Goal: Information Seeking & Learning: Learn about a topic

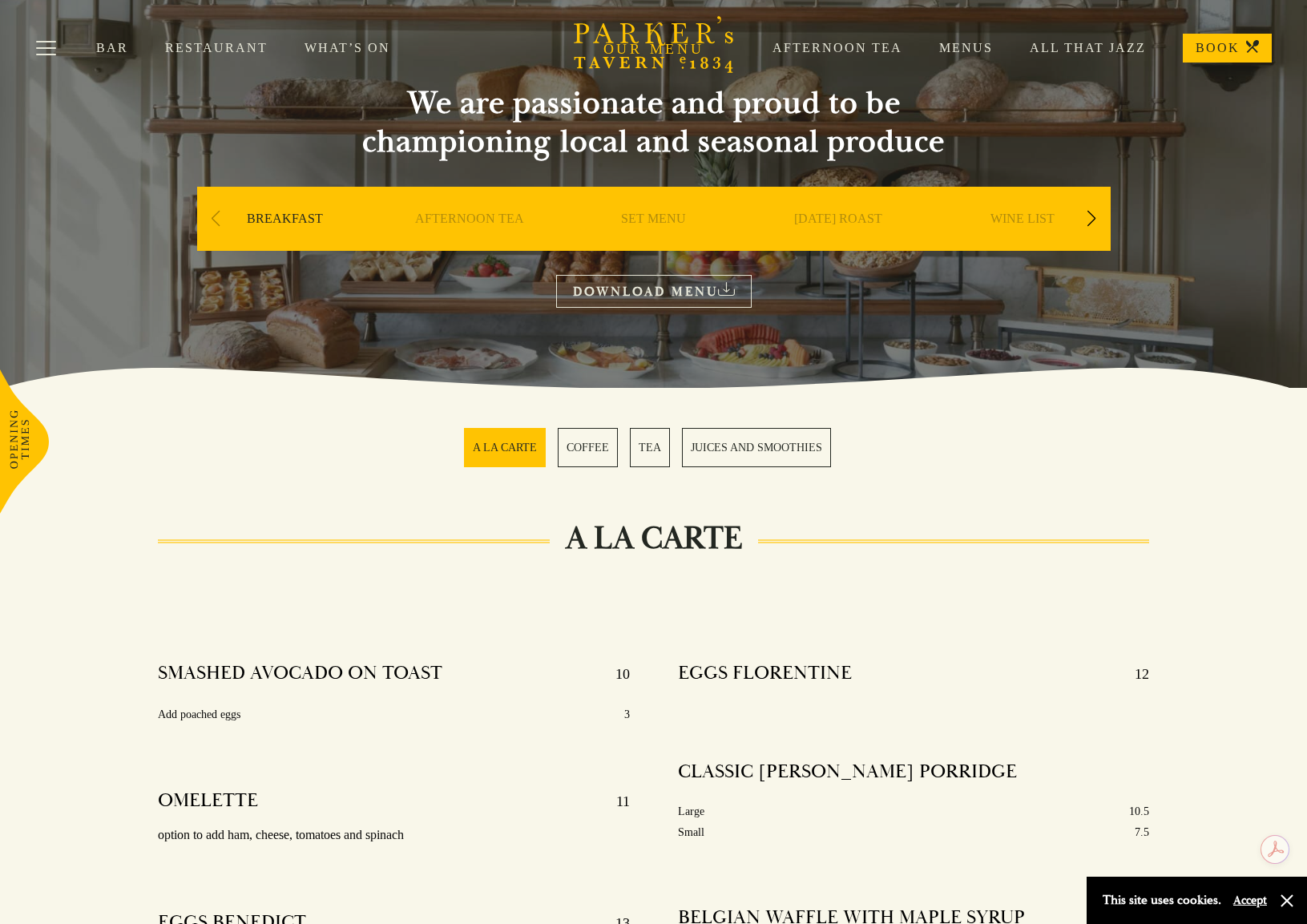
scroll to position [80, 0]
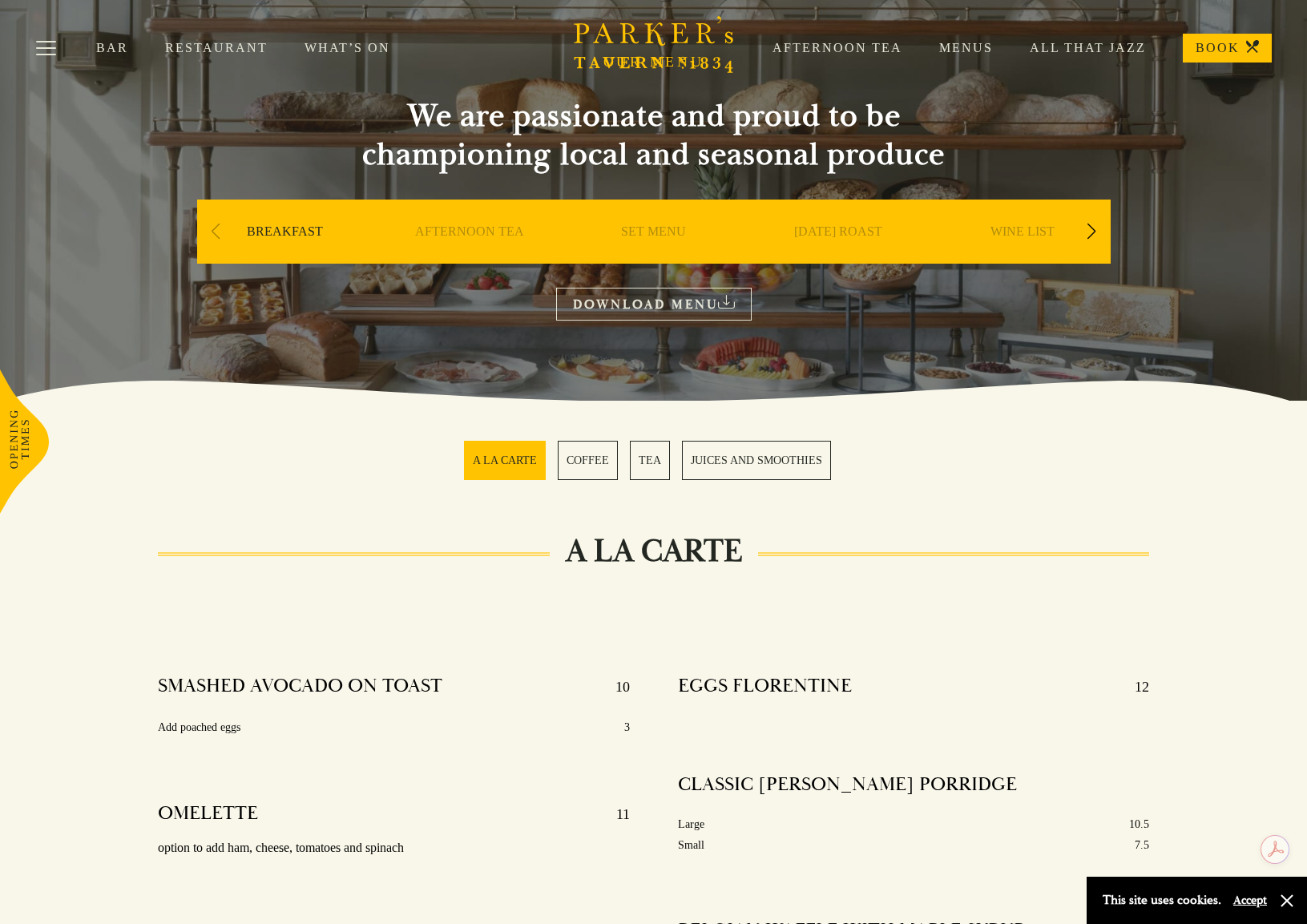
click at [691, 303] on link "DOWNLOAD MENU" at bounding box center [654, 303] width 196 height 33
click at [987, 501] on section "A LA CARTE COFFEE TEA JUICES AND SMOOTHIES" at bounding box center [654, 461] width 1307 height 120
click at [632, 228] on link "SET MENU" at bounding box center [654, 255] width 65 height 64
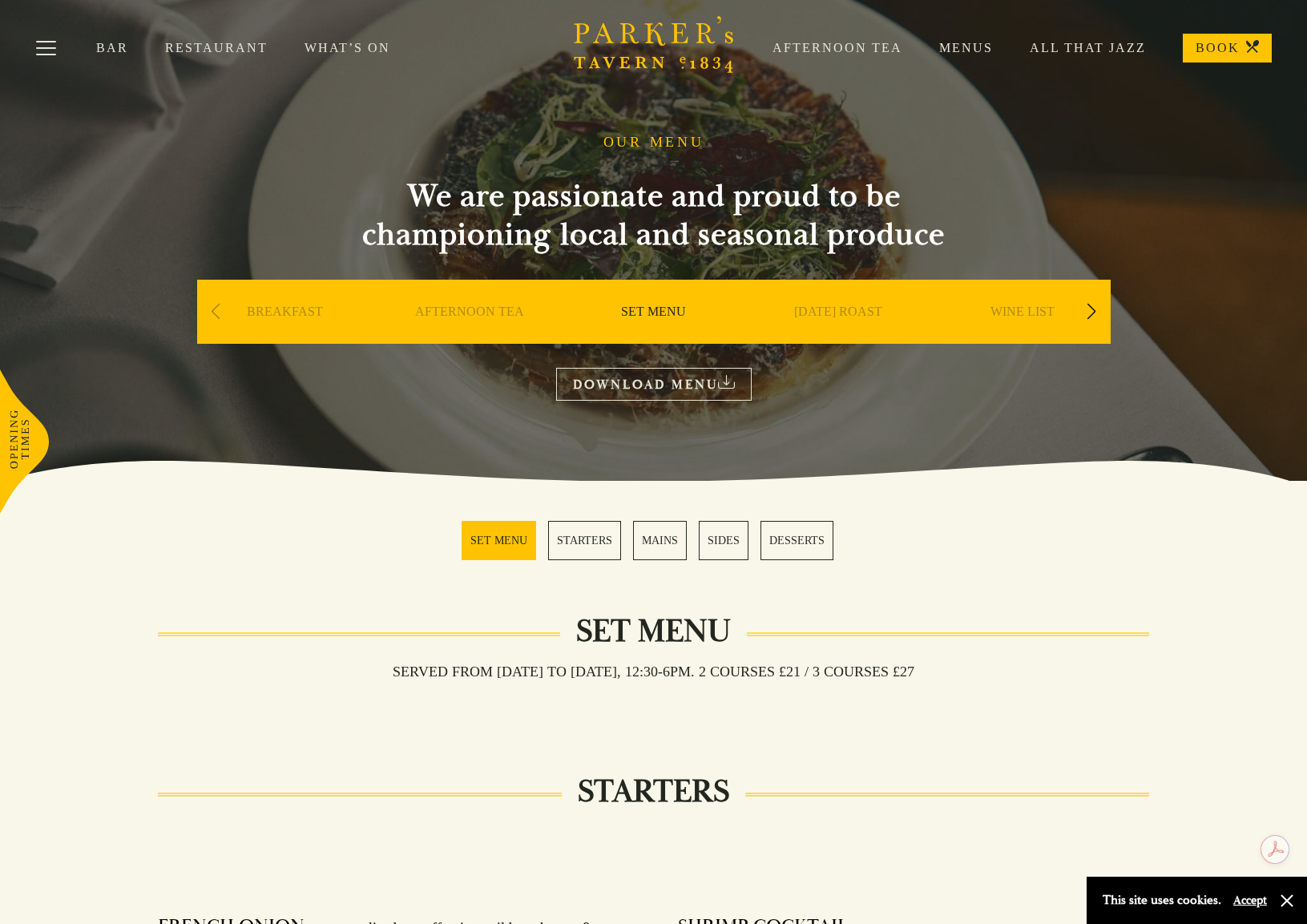
click at [210, 47] on link "Restaurant" at bounding box center [234, 48] width 140 height 16
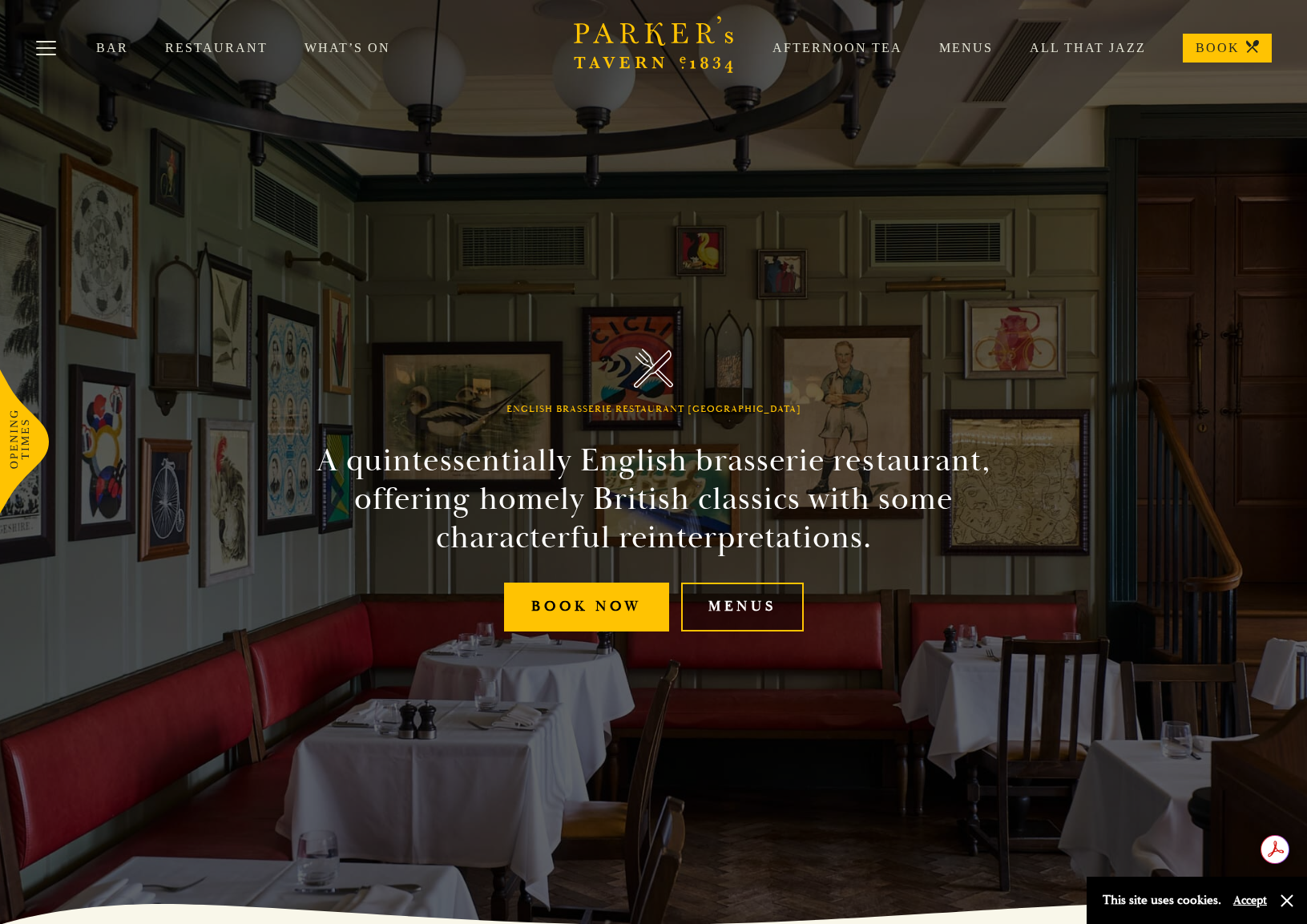
click at [749, 602] on link "Menus" at bounding box center [742, 607] width 123 height 49
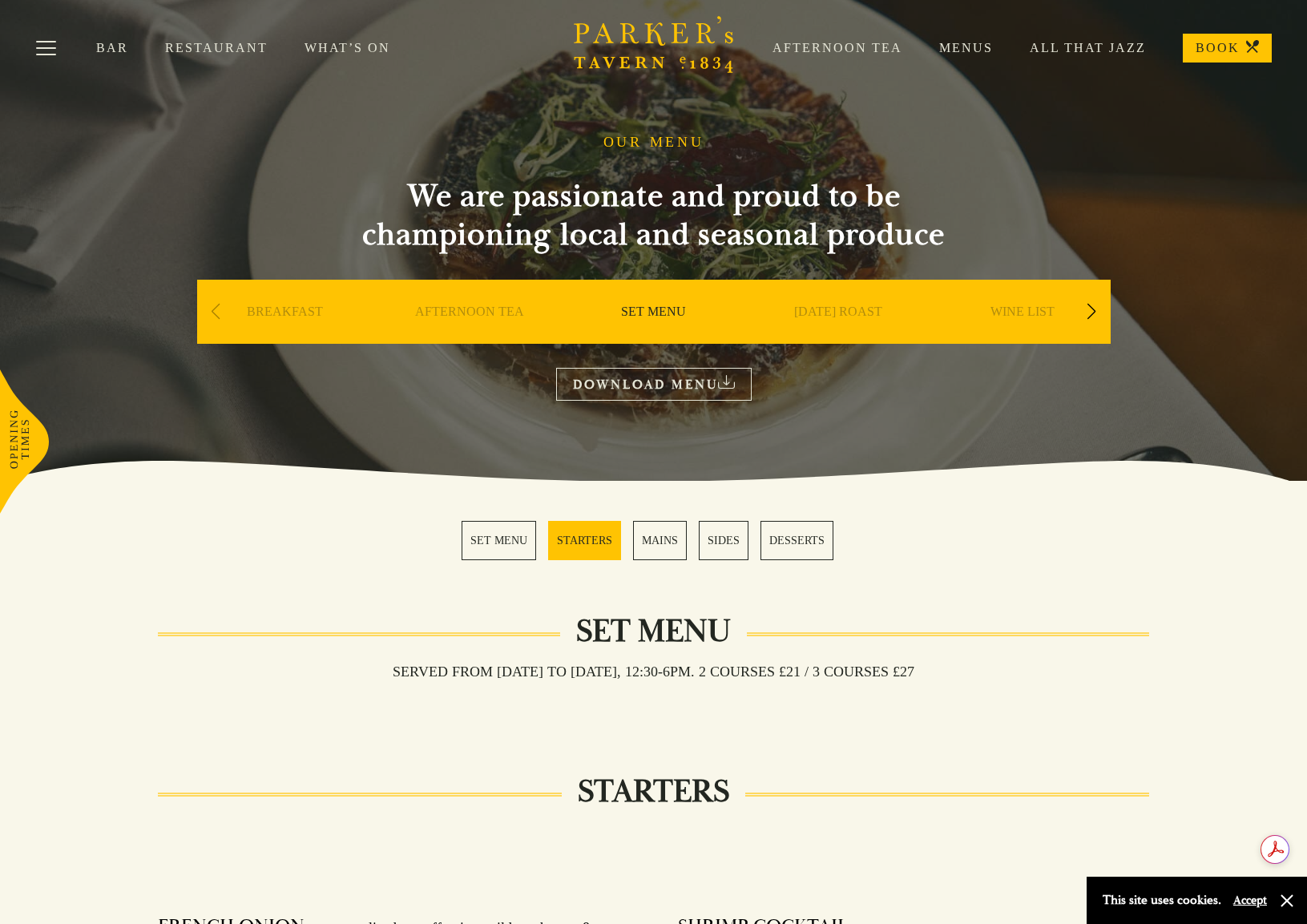
click at [1095, 307] on div "Next slide" at bounding box center [1092, 311] width 22 height 35
click at [452, 316] on link "A LA CARTE" at bounding box center [469, 335] width 75 height 64
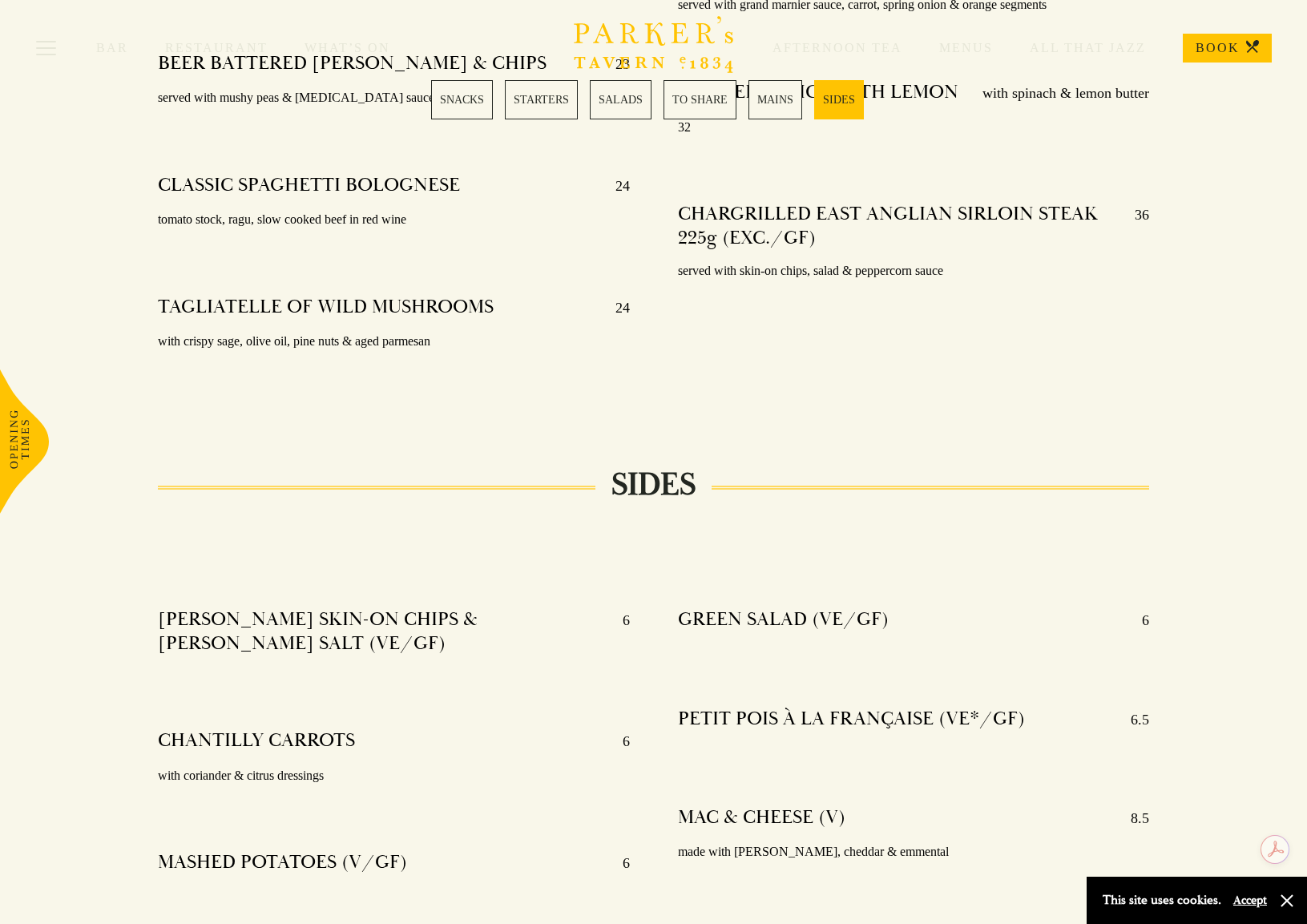
scroll to position [3607, 0]
